Goal: Find specific page/section: Find specific page/section

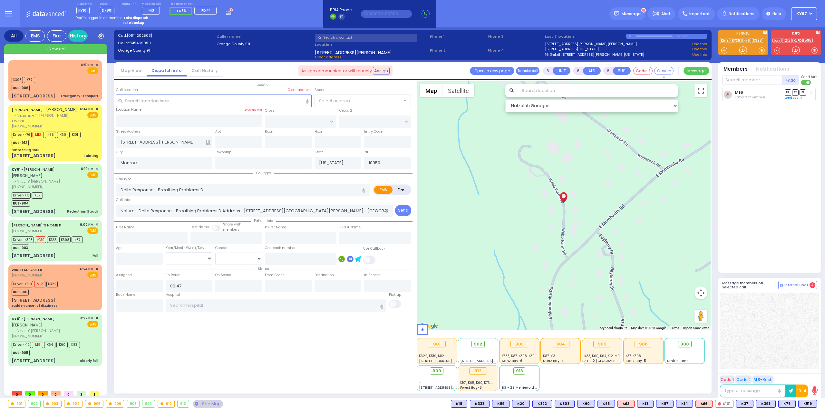
select select
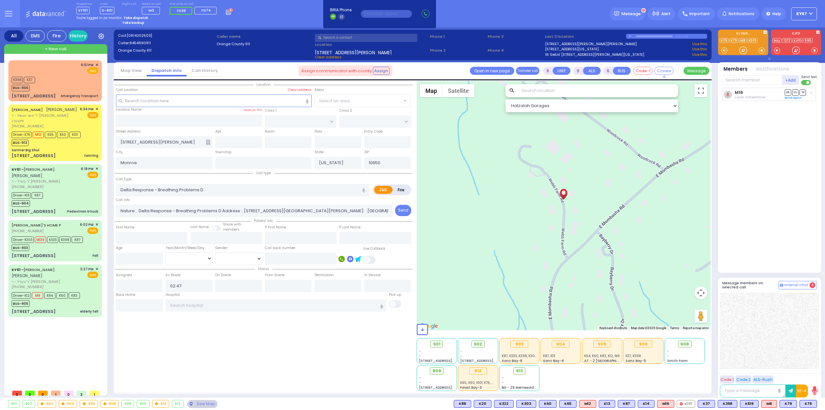
click at [301, 372] on div "Location Monroe" at bounding box center [263, 236] width 298 height 310
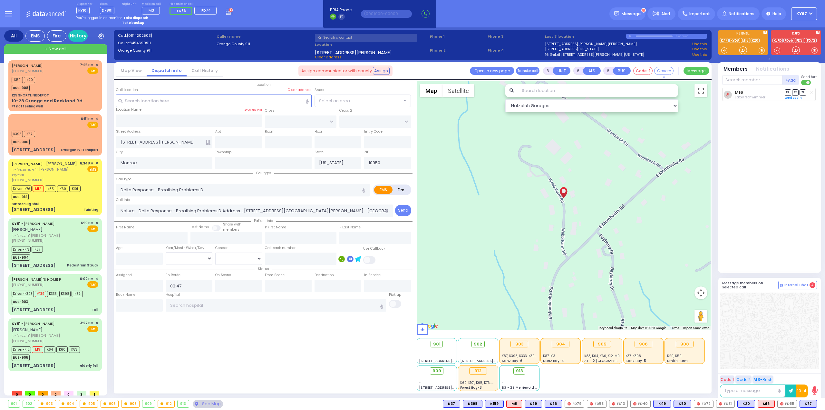
select select
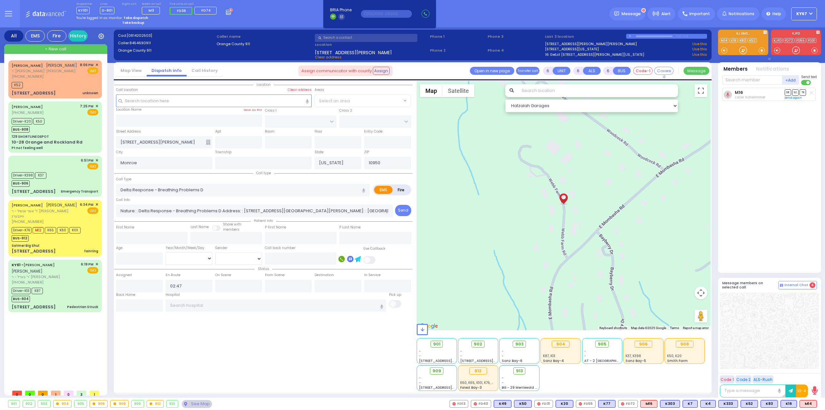
select select
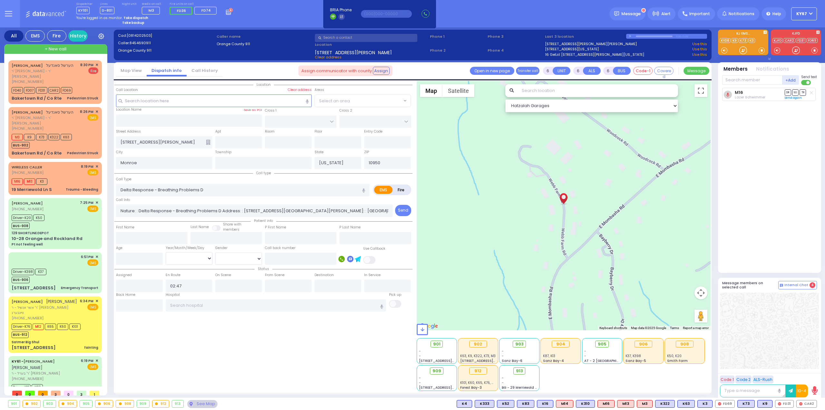
select select
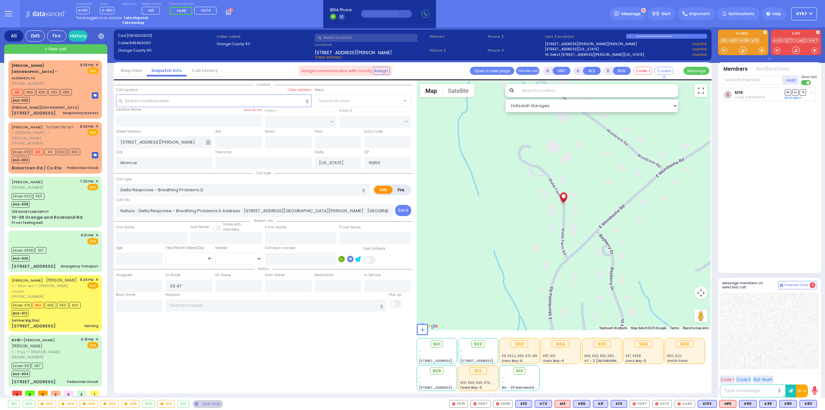
select select
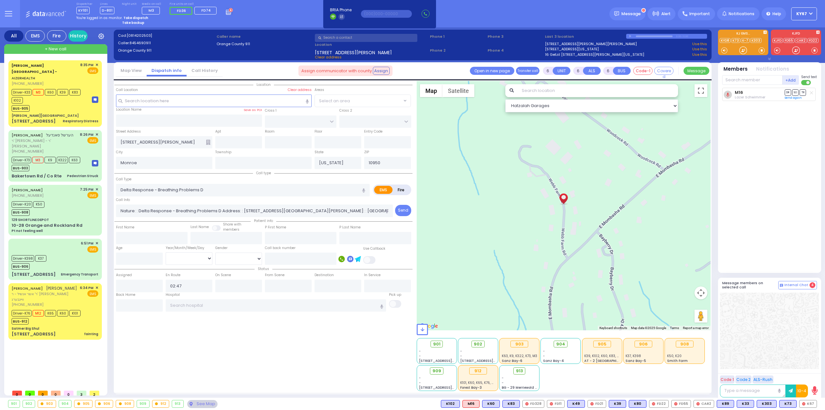
select select
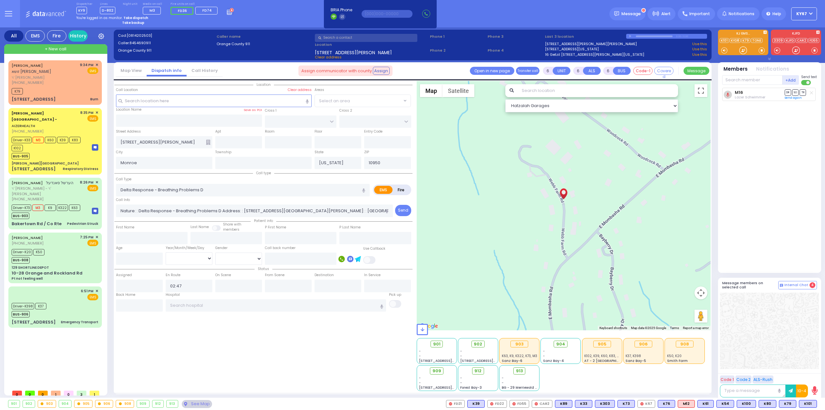
select select
